Goal: Task Accomplishment & Management: Complete application form

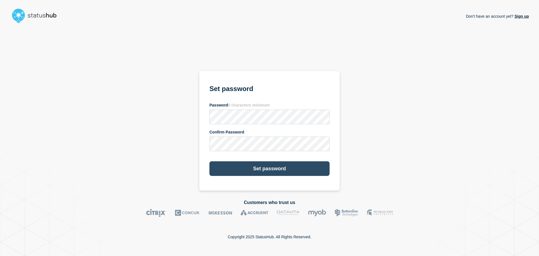
click at [276, 167] on button "Set password" at bounding box center [269, 168] width 120 height 15
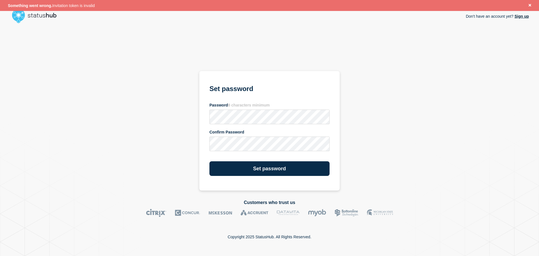
click at [410, 70] on div "Don't have an account yet? Sign up Set password Password 8 characters minimum C…" at bounding box center [269, 108] width 518 height 165
click at [520, 14] on link "Sign up" at bounding box center [520, 16] width 15 height 4
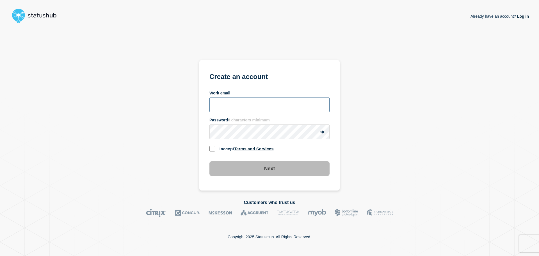
drag, startPoint x: 264, startPoint y: 104, endPoint x: 275, endPoint y: 99, distance: 11.6
click at [264, 104] on input "Work email" at bounding box center [269, 104] width 120 height 15
click at [353, 86] on div "Already have an account? Log in Create an account Work email Password 8 charact…" at bounding box center [269, 108] width 518 height 165
click at [366, 57] on div "Already have an account? Log in Create an account Work email Password 8 charact…" at bounding box center [269, 108] width 518 height 165
click at [410, 56] on div "Already have an account? Log in Create an account Work email Password 8 charact…" at bounding box center [269, 108] width 518 height 165
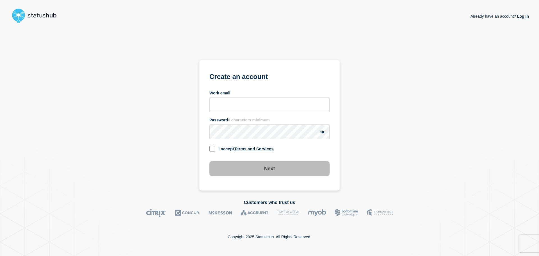
click at [524, 15] on link "Log in" at bounding box center [522, 16] width 13 height 4
